Goal: Task Accomplishment & Management: Manage account settings

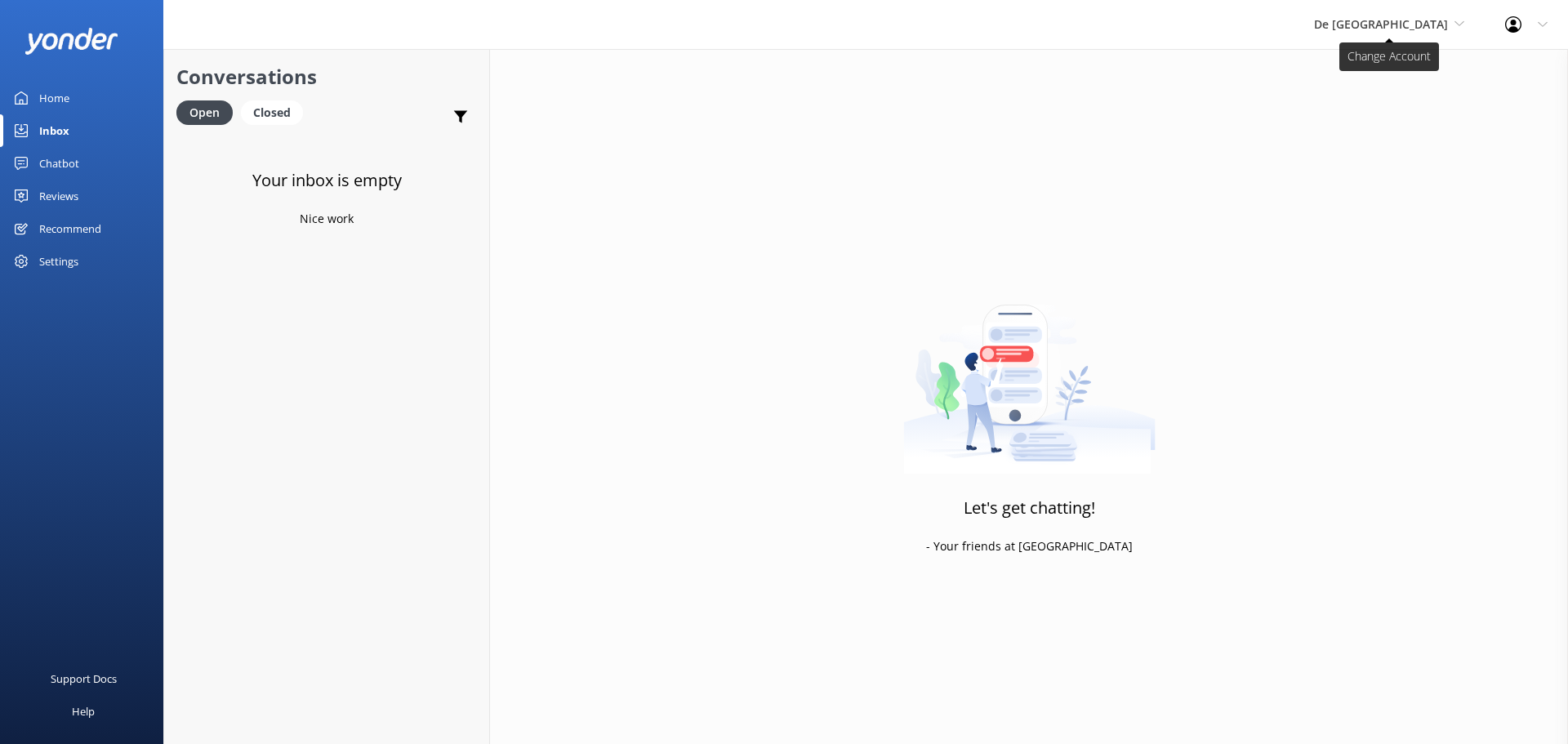
click at [1383, 30] on span "De [GEOGRAPHIC_DATA]" at bounding box center [1380, 25] width 134 height 16
click at [1383, 73] on link "De [GEOGRAPHIC_DATA]" at bounding box center [1375, 68] width 163 height 39
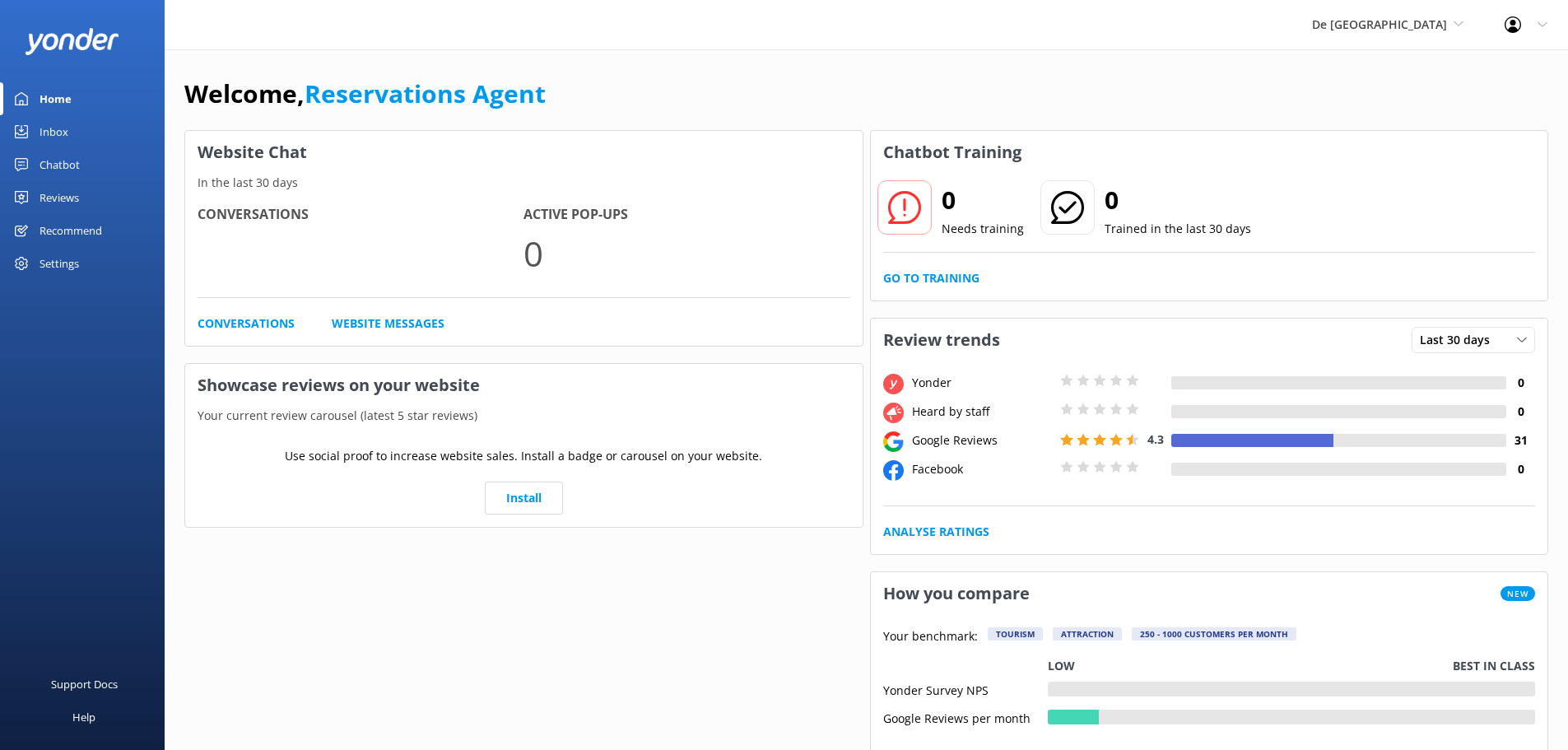
click at [53, 129] on div "Inbox" at bounding box center [54, 131] width 29 height 33
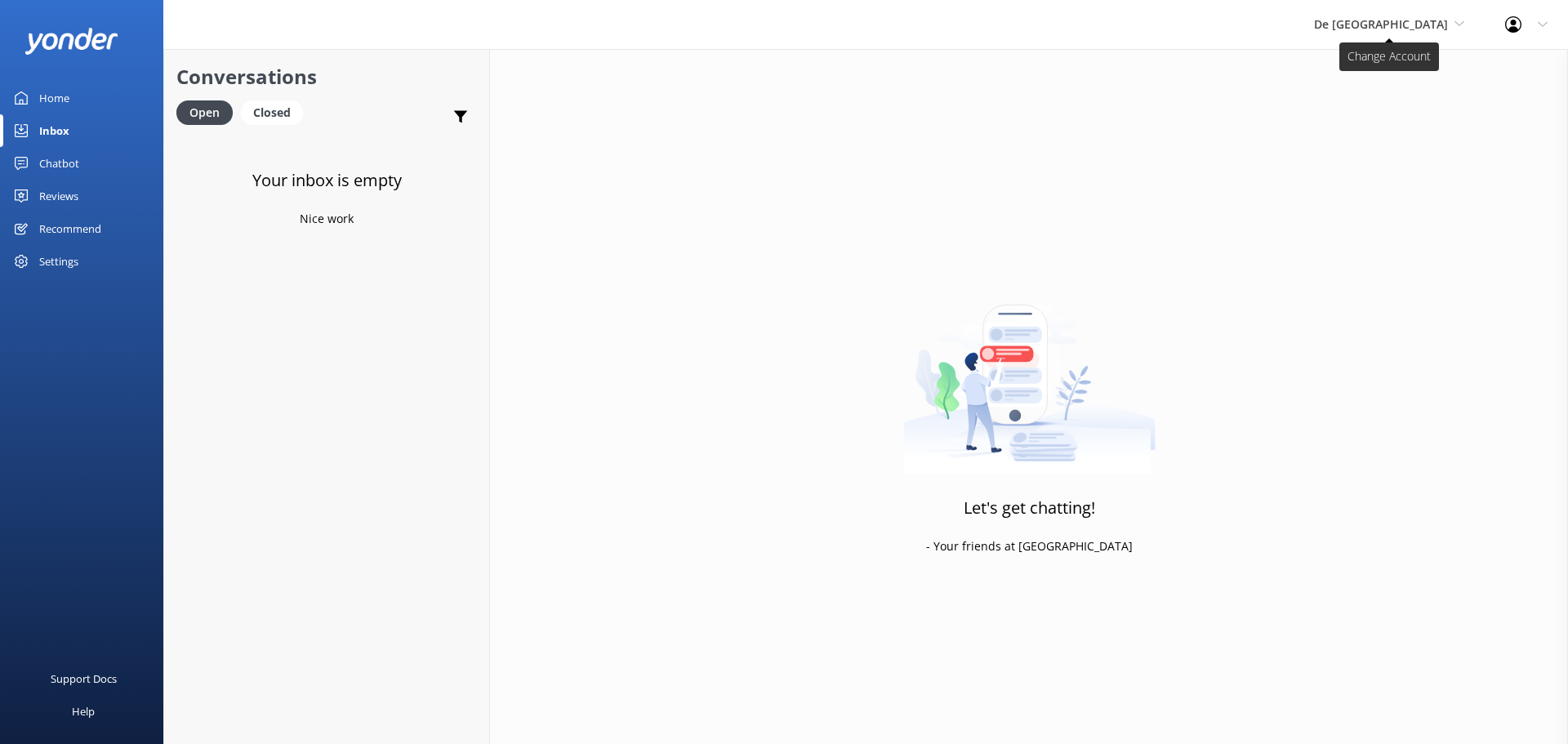
click at [1428, 30] on span "De [GEOGRAPHIC_DATA]" at bounding box center [1380, 25] width 134 height 16
click at [1409, 113] on link "Aruba's Activities Expert" at bounding box center [1375, 108] width 163 height 39
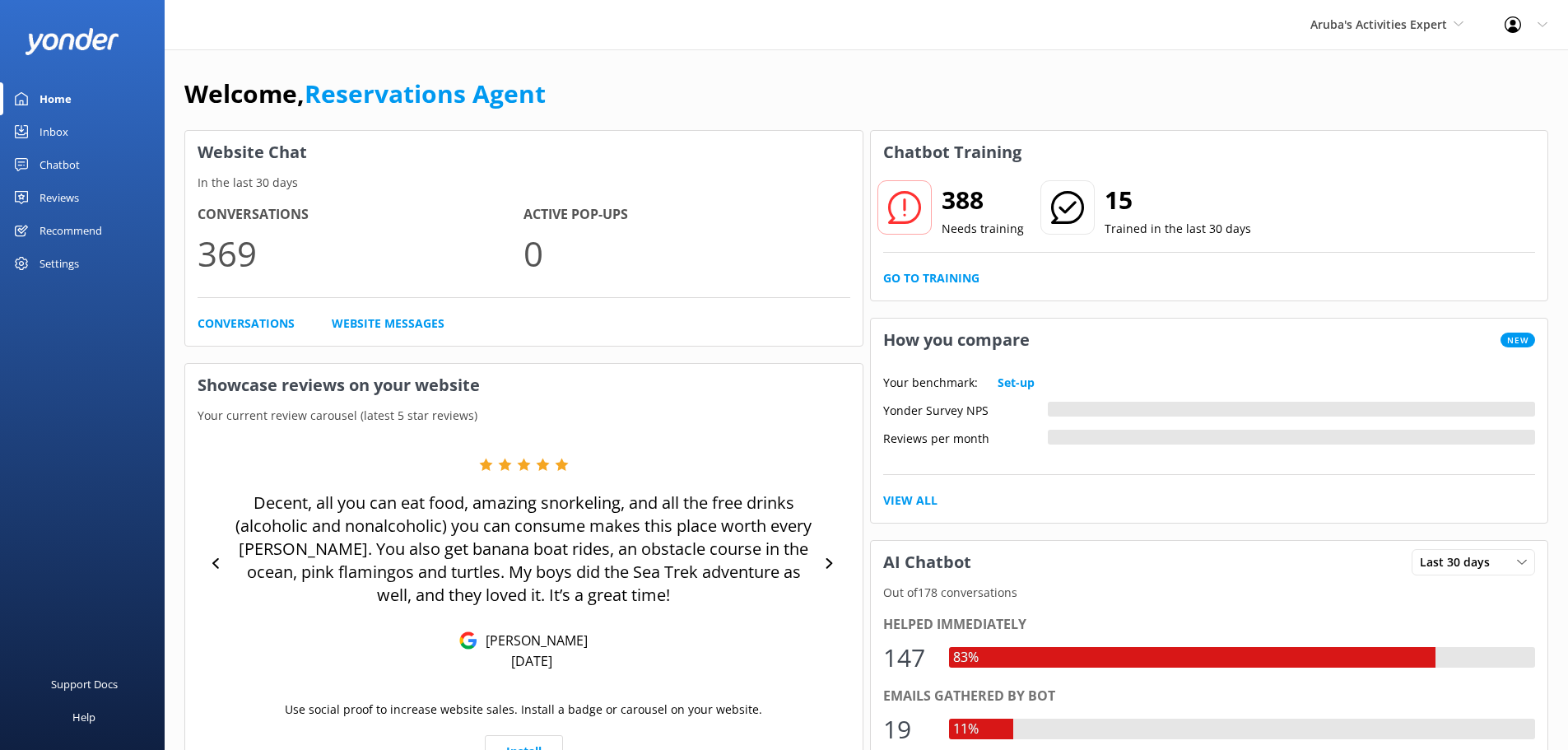
click at [77, 126] on link "Inbox" at bounding box center [82, 131] width 164 height 33
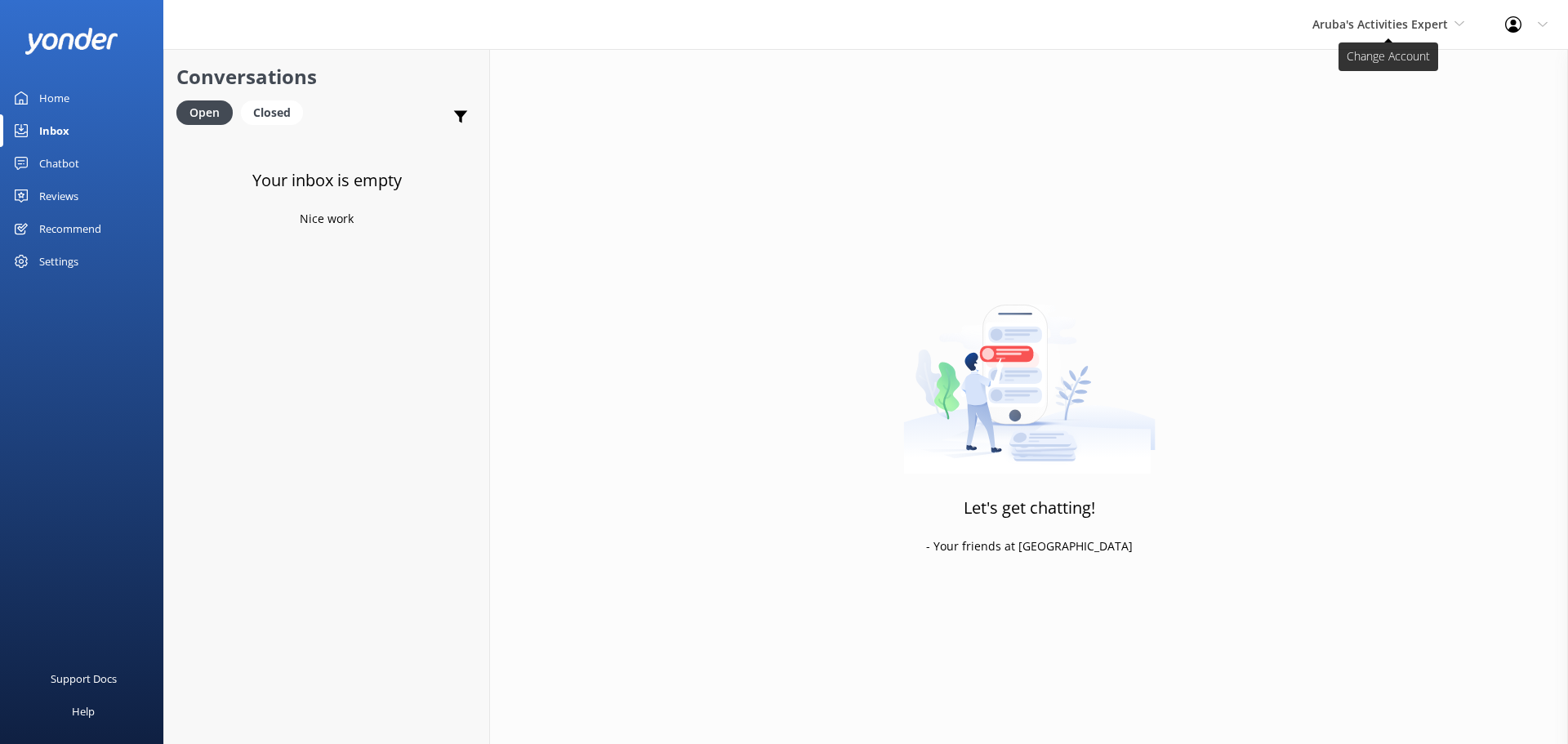
click at [1347, 25] on span "Aruba's Activities Expert" at bounding box center [1379, 25] width 136 height 16
click at [1349, 144] on link "The Captain" at bounding box center [1373, 147] width 163 height 39
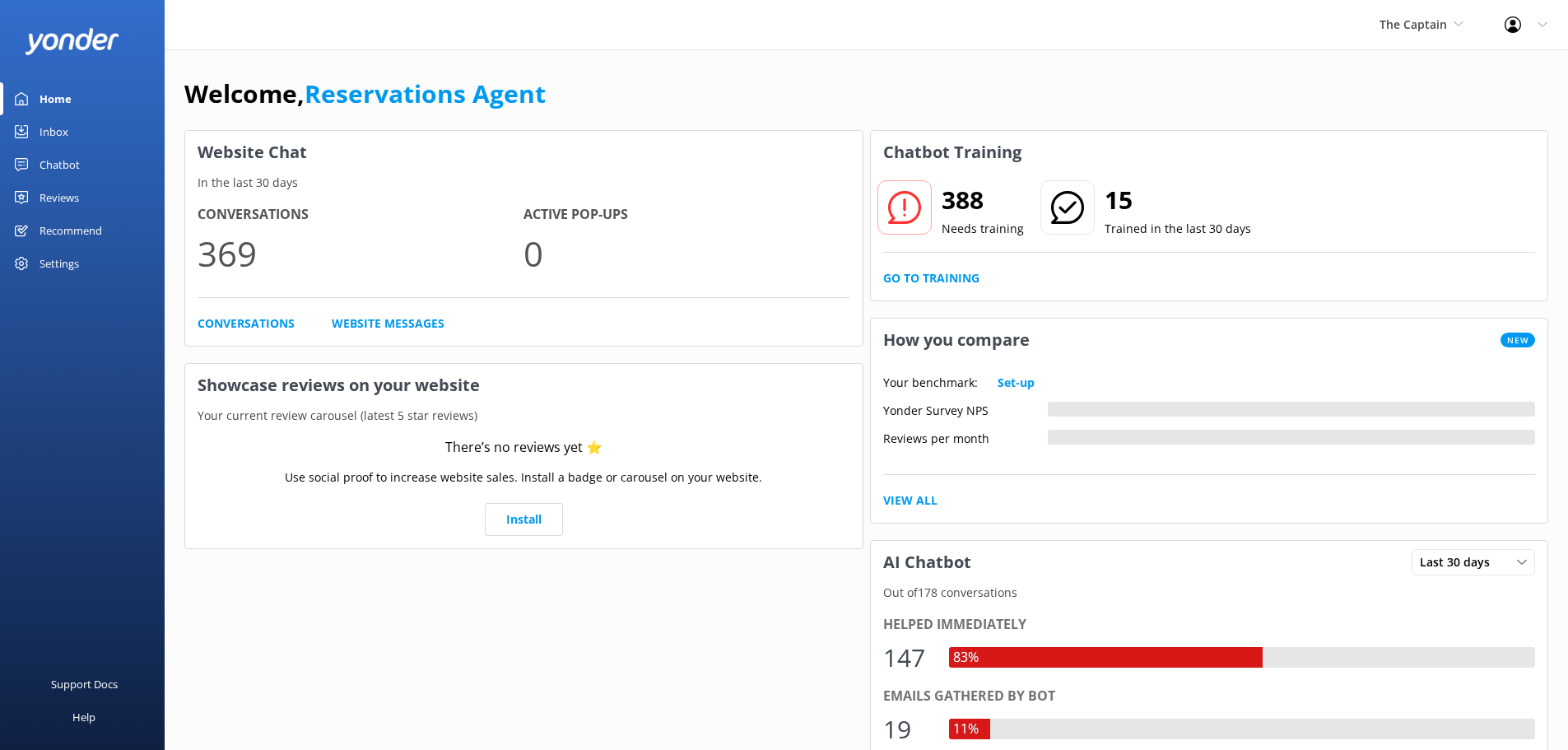
click at [86, 126] on link "Inbox" at bounding box center [82, 131] width 164 height 33
